Goal: Task Accomplishment & Management: Manage account settings

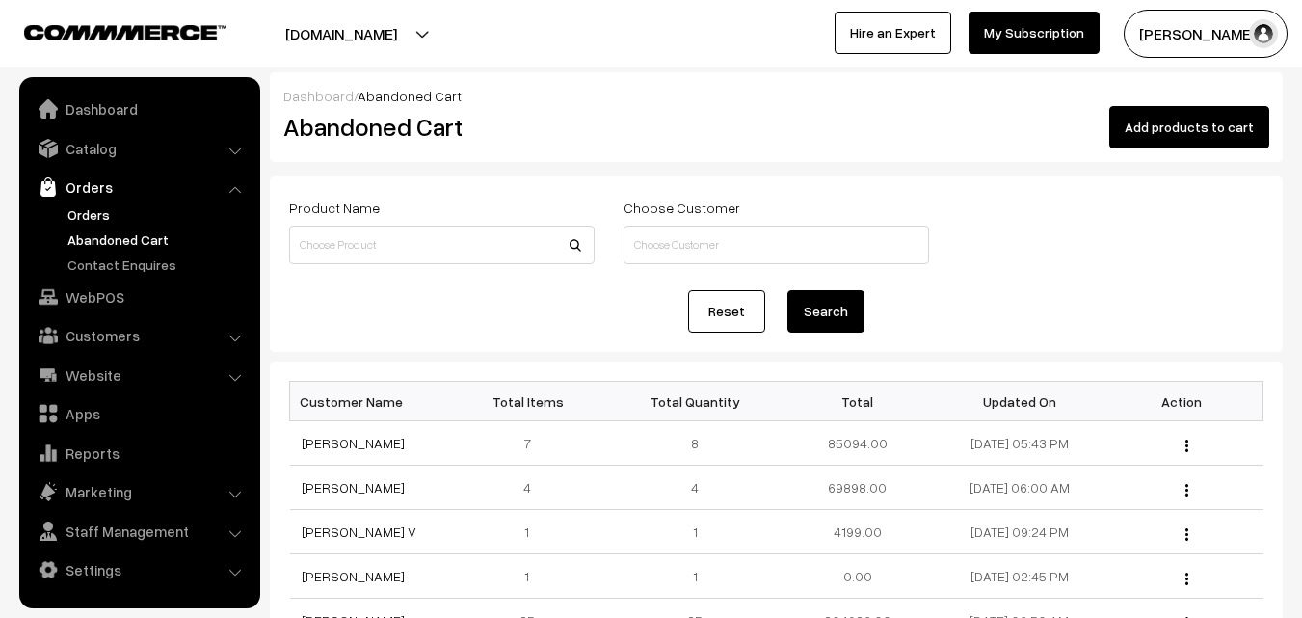
click at [93, 220] on link "Orders" at bounding box center [158, 214] width 191 height 20
click at [90, 218] on link "Orders" at bounding box center [158, 214] width 191 height 20
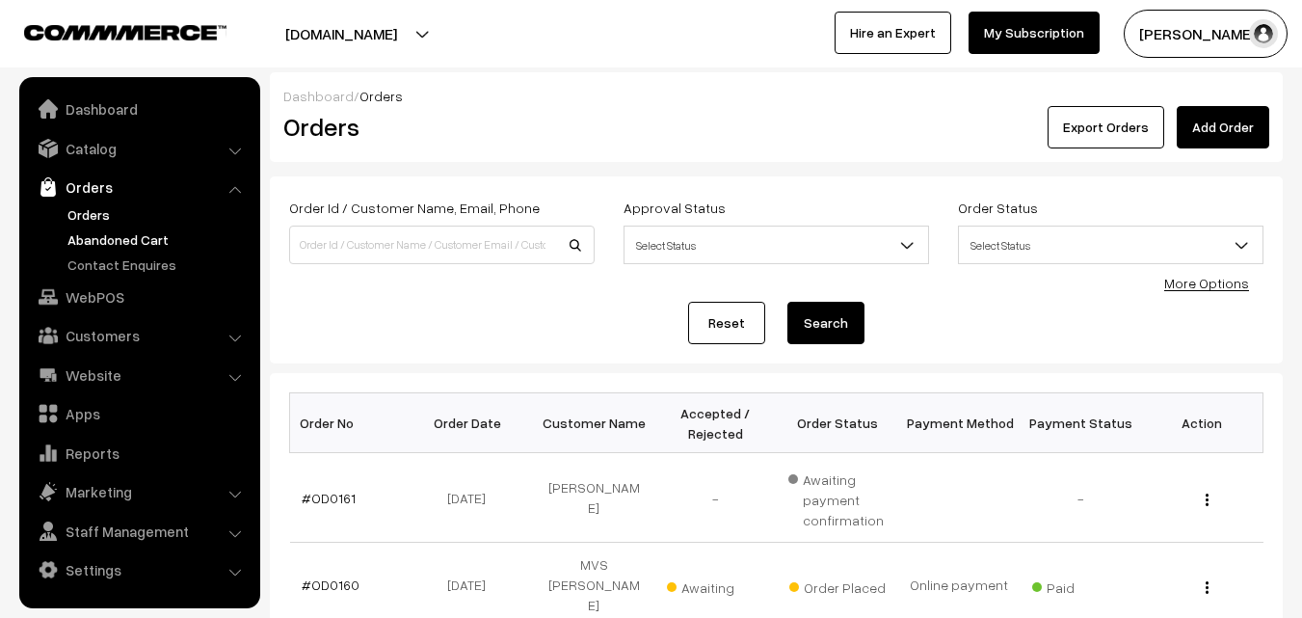
click at [107, 231] on link "Abandoned Cart" at bounding box center [158, 239] width 191 height 20
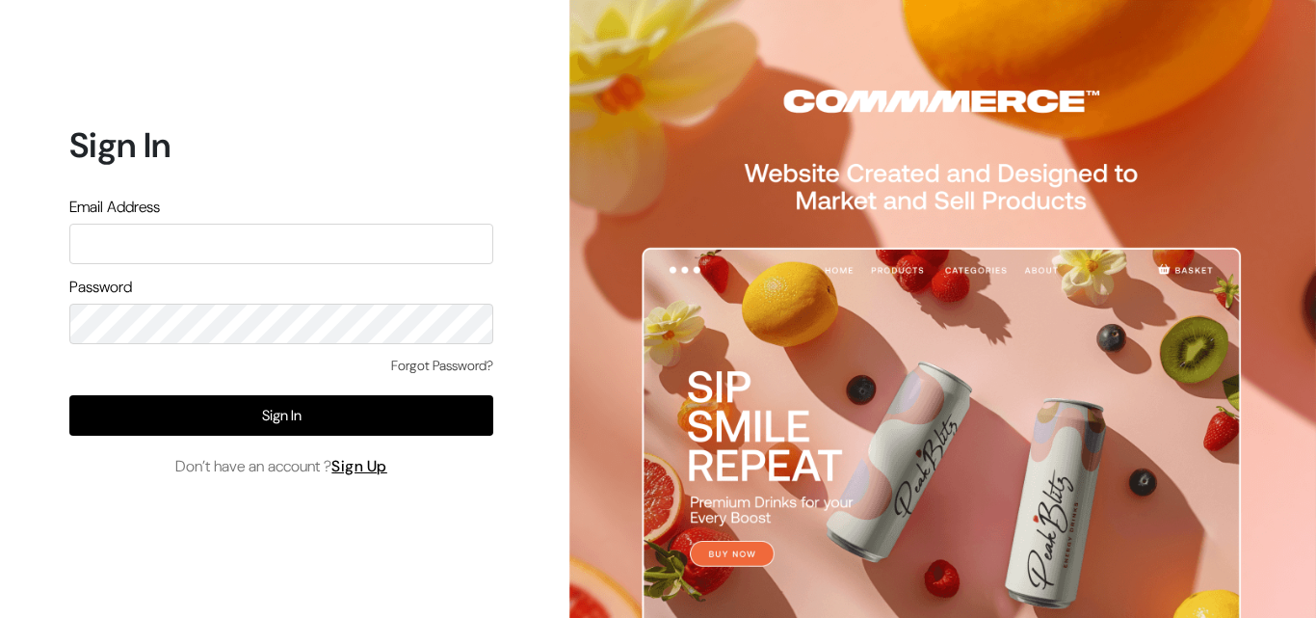
click at [199, 254] on input "text" at bounding box center [281, 244] width 424 height 40
type input "uppadasarees999@gmail.com"
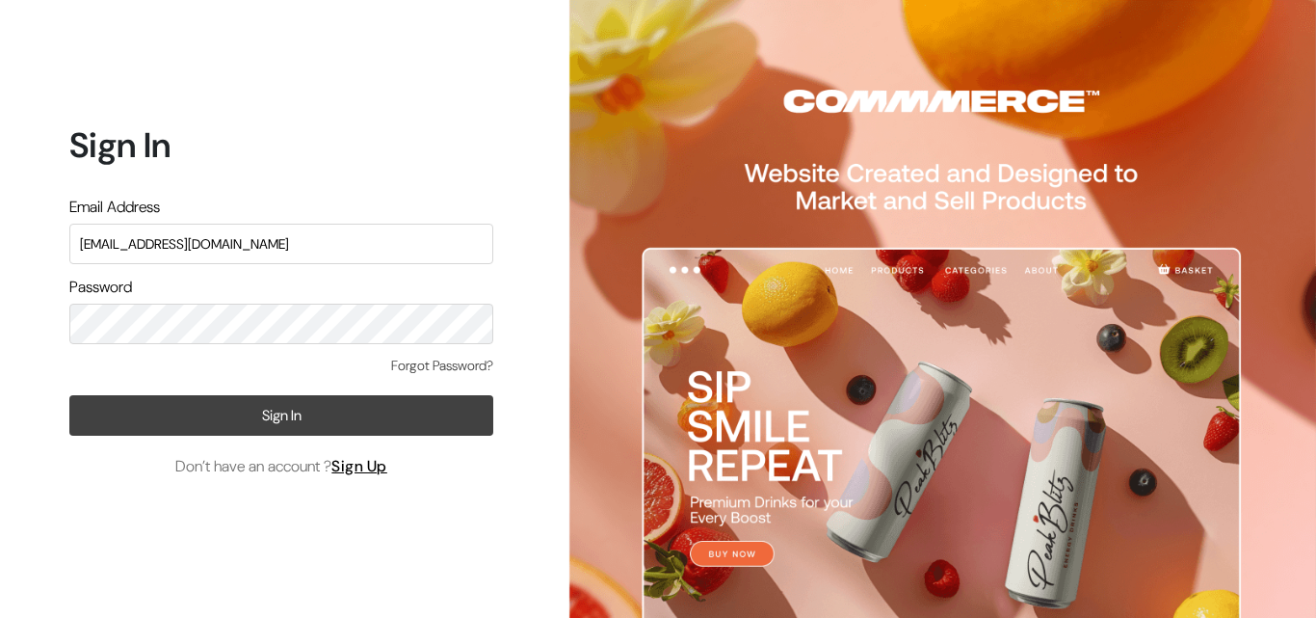
click at [282, 426] on button "Sign In" at bounding box center [281, 415] width 424 height 40
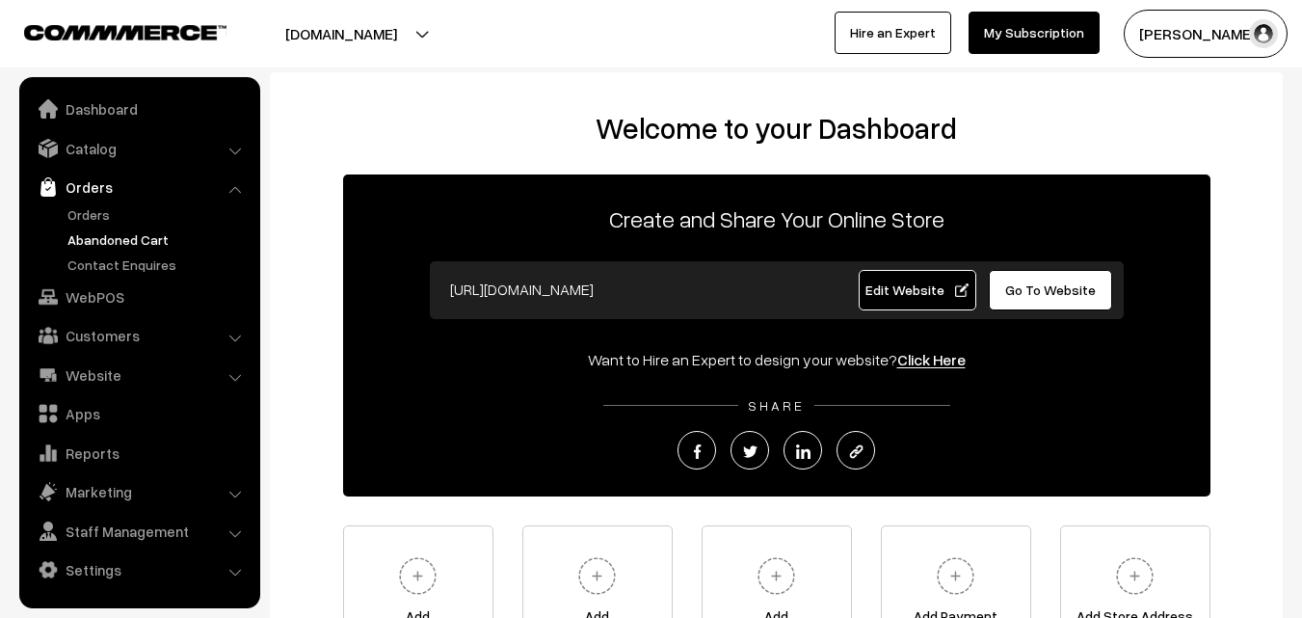
click at [103, 234] on link "Abandoned Cart" at bounding box center [158, 239] width 191 height 20
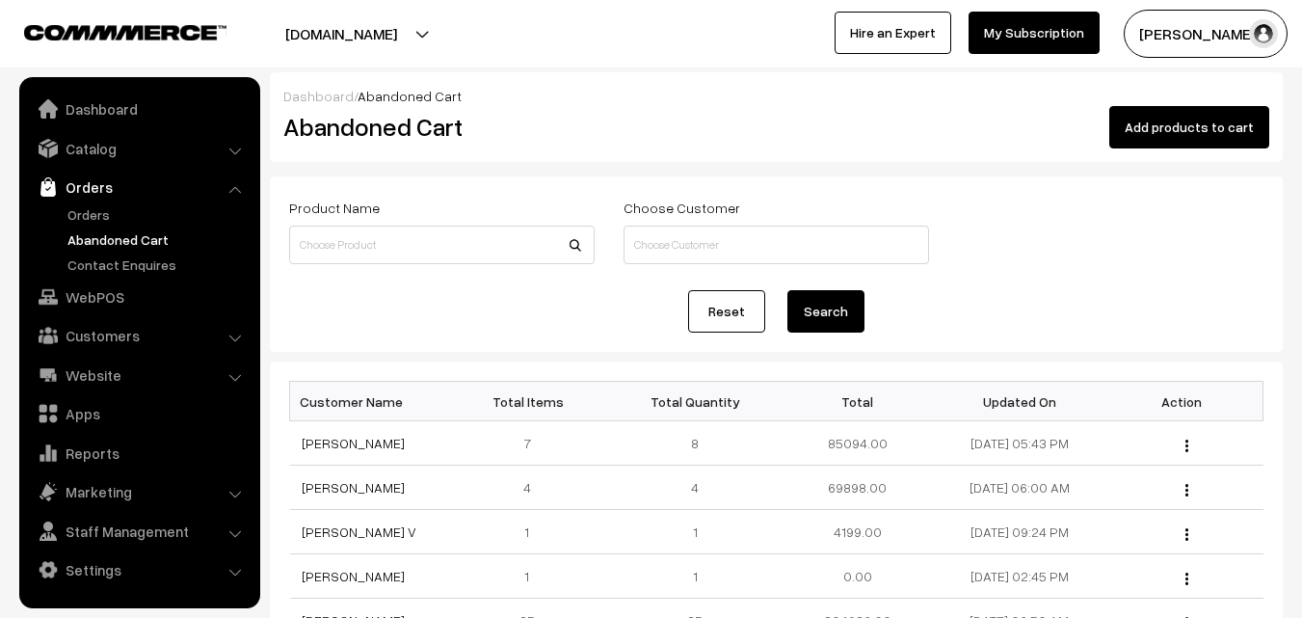
click at [93, 210] on link "Orders" at bounding box center [158, 214] width 191 height 20
